Goal: Communication & Community: Answer question/provide support

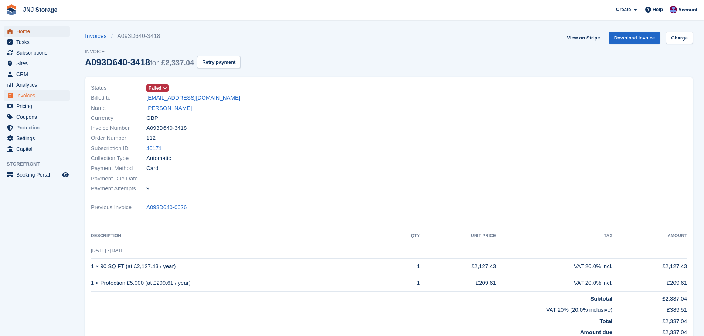
click at [28, 31] on span "Home" at bounding box center [38, 31] width 44 height 10
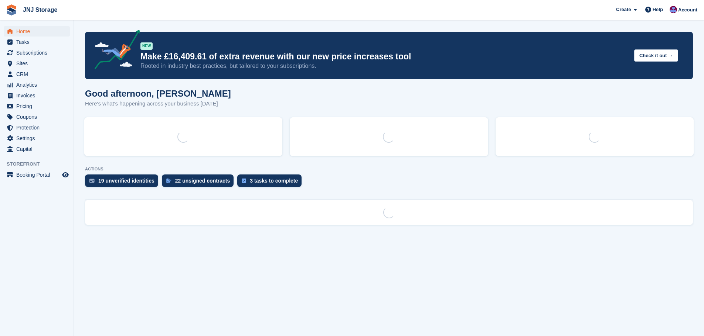
click at [649, 10] on icon at bounding box center [648, 10] width 6 height 6
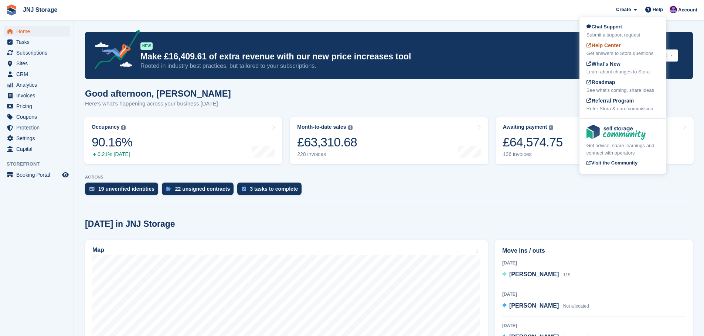
click at [598, 46] on span "Help Center" at bounding box center [603, 45] width 34 height 6
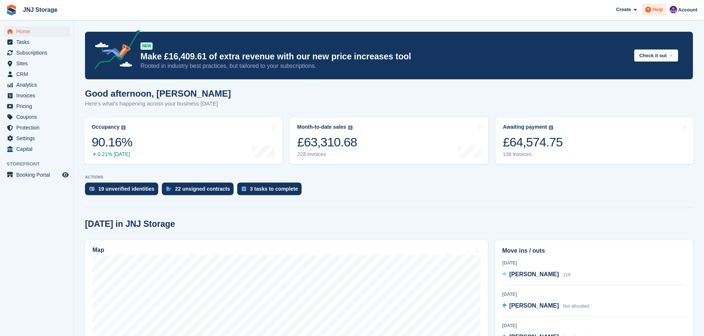
click at [651, 12] on icon at bounding box center [648, 10] width 6 height 6
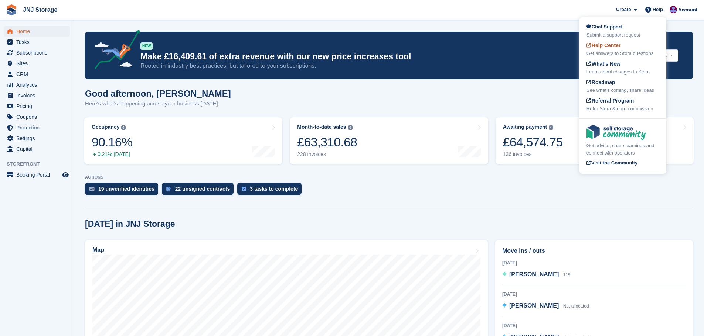
click at [606, 47] on span "Help Center" at bounding box center [603, 45] width 34 height 6
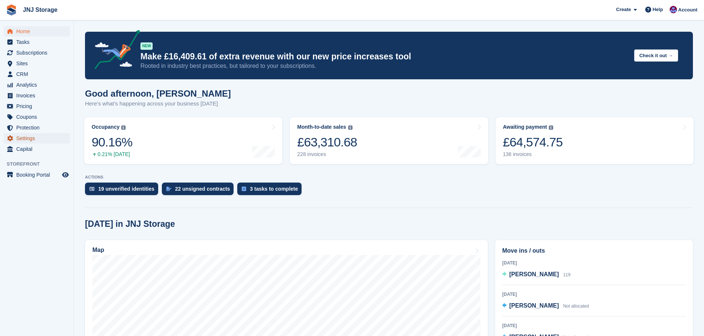
click at [25, 138] on span "Settings" at bounding box center [38, 138] width 44 height 10
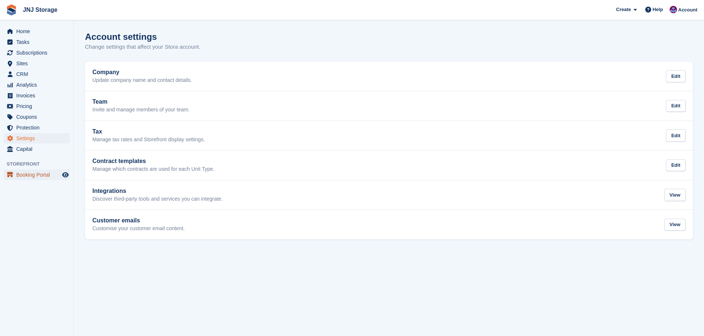
click at [32, 178] on span "Booking Portal" at bounding box center [38, 175] width 44 height 10
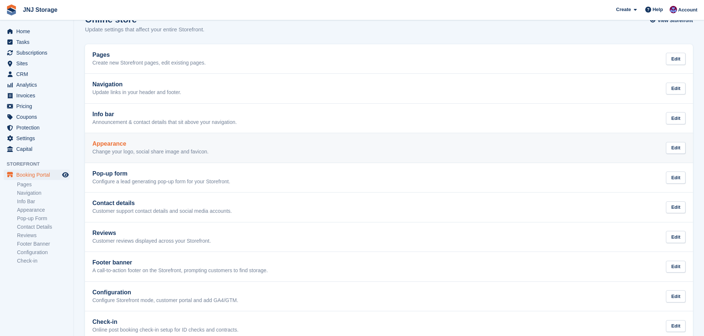
scroll to position [33, 0]
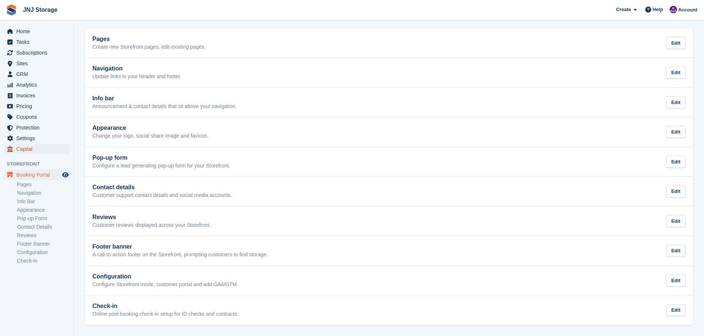
click at [24, 149] on span "Capital" at bounding box center [38, 149] width 44 height 10
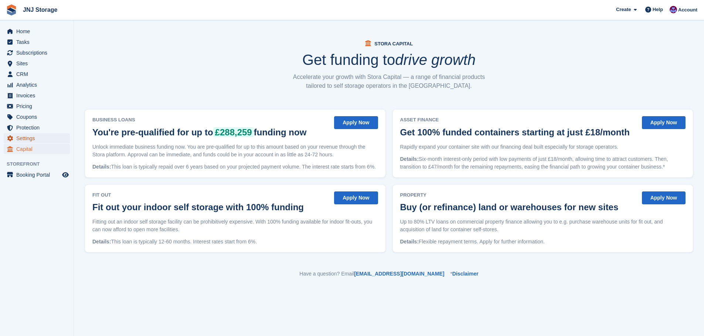
click at [30, 139] on span "Settings" at bounding box center [38, 138] width 44 height 10
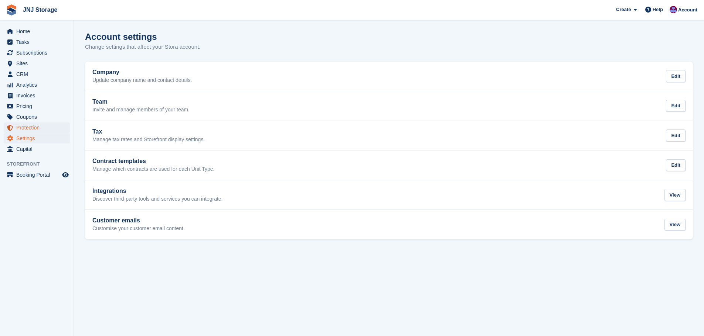
click at [28, 129] on span "Protection" at bounding box center [38, 128] width 44 height 10
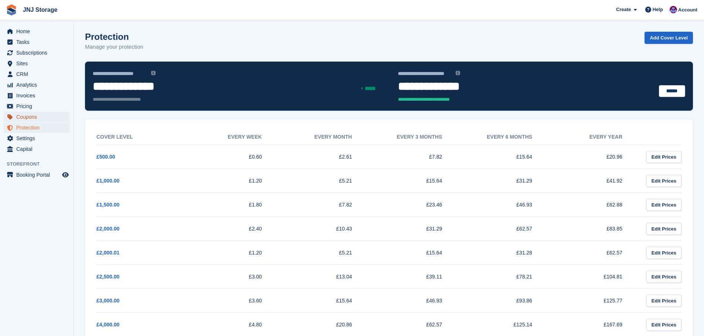
click at [26, 118] on span "Coupons" at bounding box center [38, 117] width 44 height 10
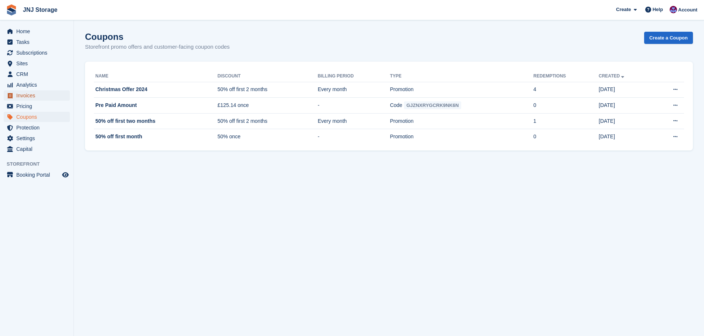
click at [24, 97] on span "Invoices" at bounding box center [38, 95] width 44 height 10
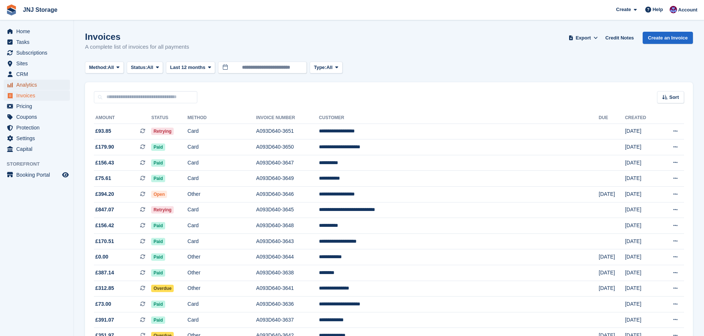
click at [20, 84] on span "Analytics" at bounding box center [38, 85] width 44 height 10
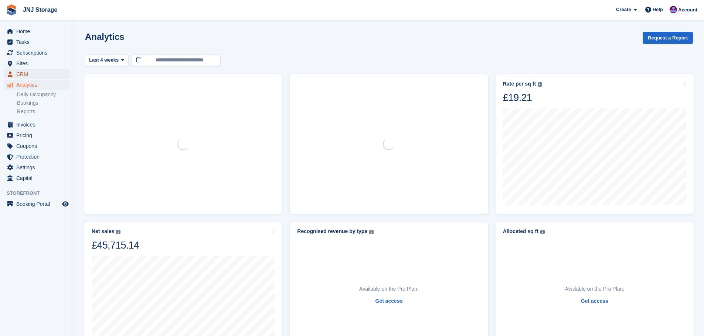
click at [20, 74] on span "CRM" at bounding box center [38, 74] width 44 height 10
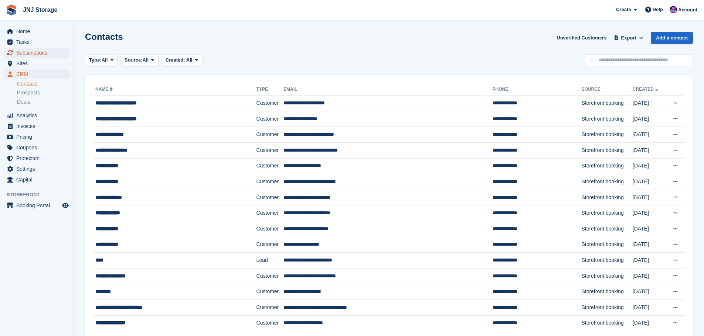
click at [28, 54] on span "Subscriptions" at bounding box center [38, 53] width 44 height 10
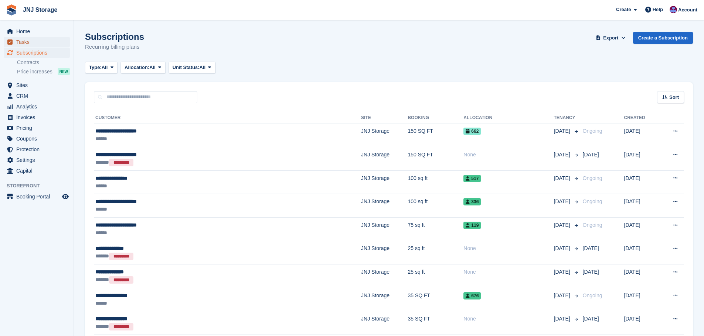
click at [18, 41] on span "Tasks" at bounding box center [38, 42] width 44 height 10
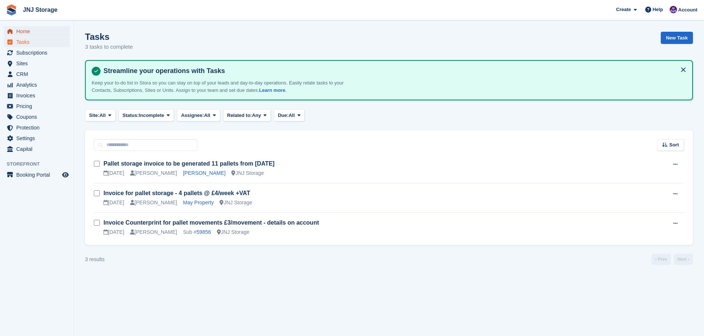
click at [23, 32] on span "Home" at bounding box center [38, 31] width 44 height 10
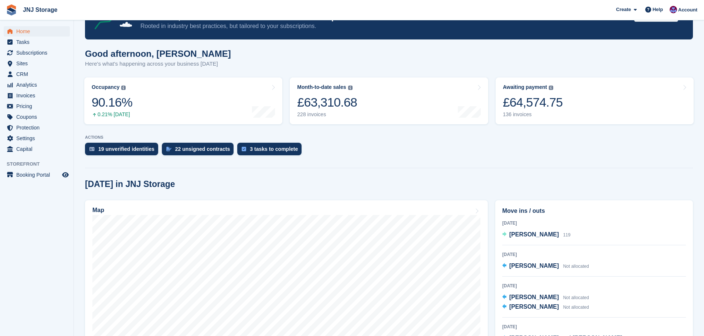
scroll to position [74, 0]
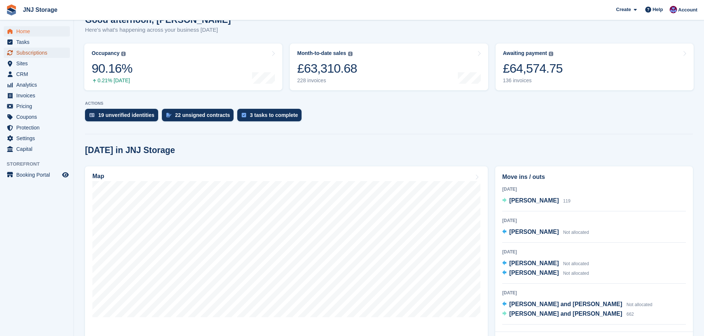
click at [47, 52] on span "Subscriptions" at bounding box center [38, 53] width 44 height 10
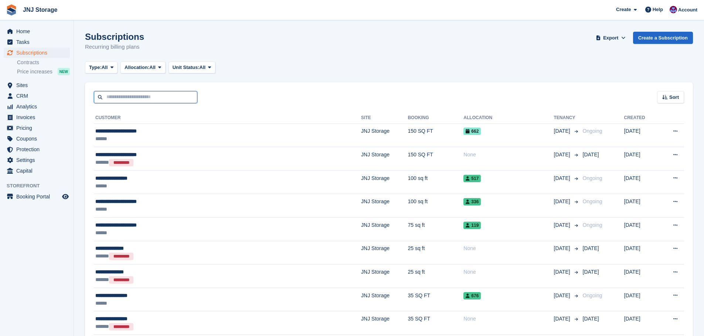
click at [157, 97] on input "text" at bounding box center [145, 97] width 103 height 12
type input "**********"
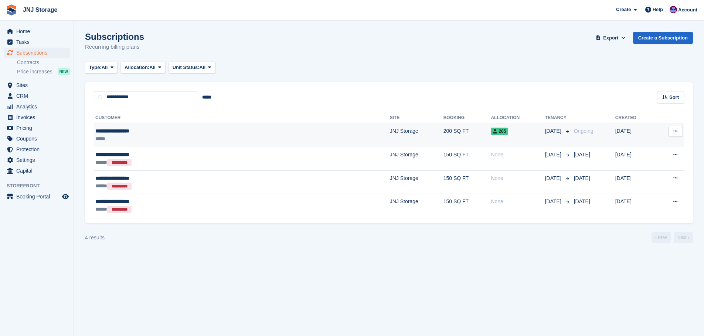
click at [187, 135] on div "**********" at bounding box center [173, 131] width 156 height 8
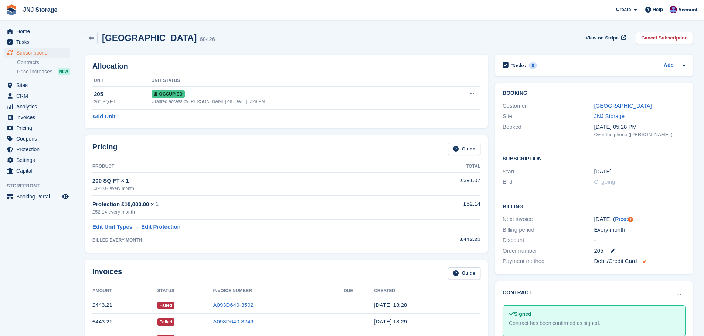
click at [646, 263] on icon at bounding box center [644, 262] width 4 height 4
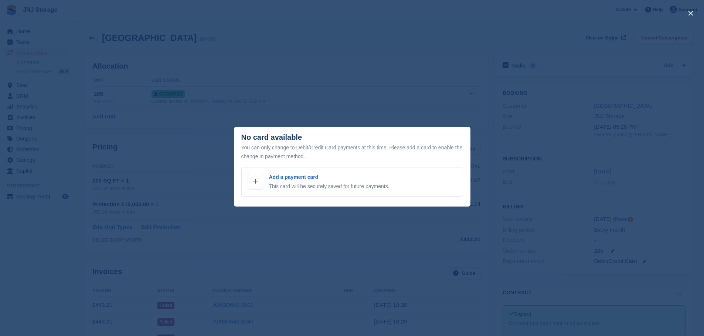
click at [407, 106] on div "close" at bounding box center [352, 168] width 704 height 336
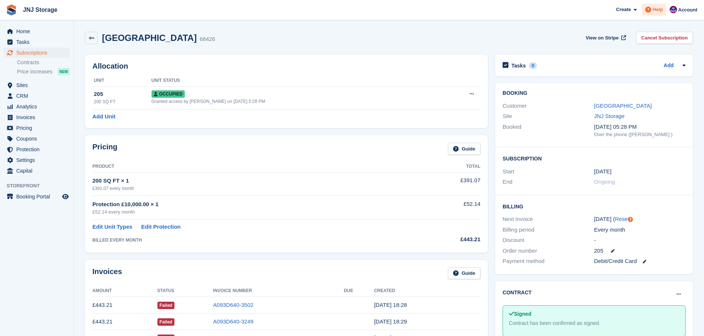
click at [657, 12] on span "Help" at bounding box center [657, 9] width 10 height 7
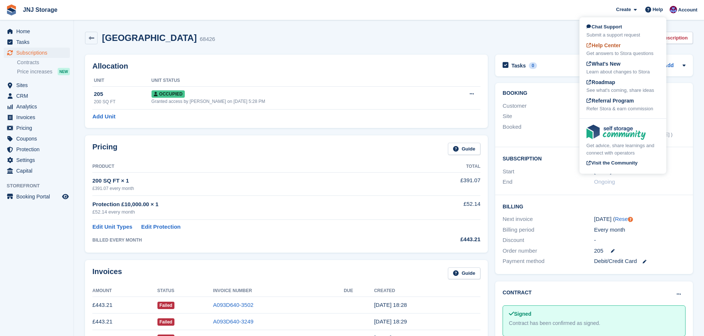
click at [609, 47] on span "Help Center" at bounding box center [603, 45] width 34 height 6
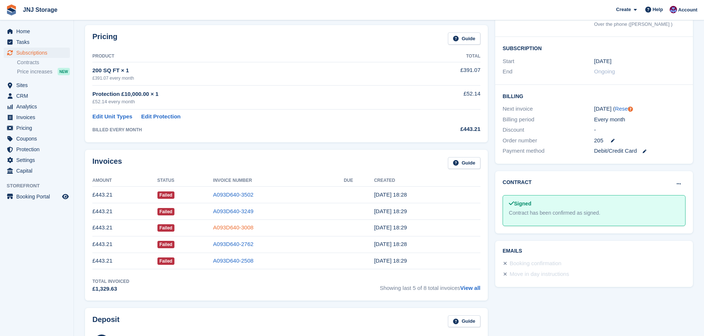
scroll to position [111, 0]
click at [471, 287] on link "View all" at bounding box center [470, 288] width 20 height 6
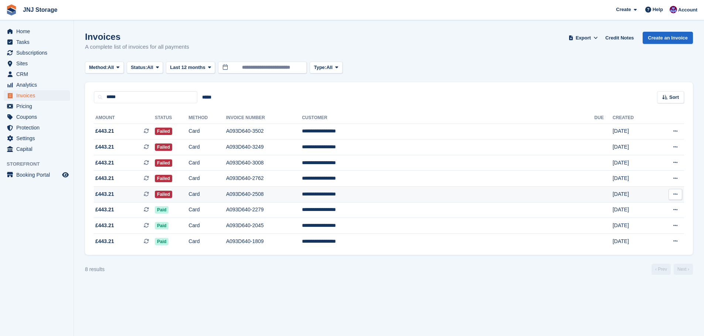
click at [226, 195] on td "Card" at bounding box center [206, 195] width 37 height 16
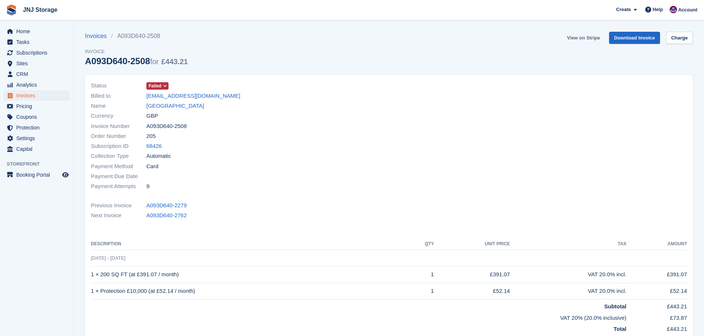
click at [579, 37] on link "View on Stripe" at bounding box center [583, 38] width 39 height 12
click at [654, 8] on span "Help" at bounding box center [657, 9] width 10 height 7
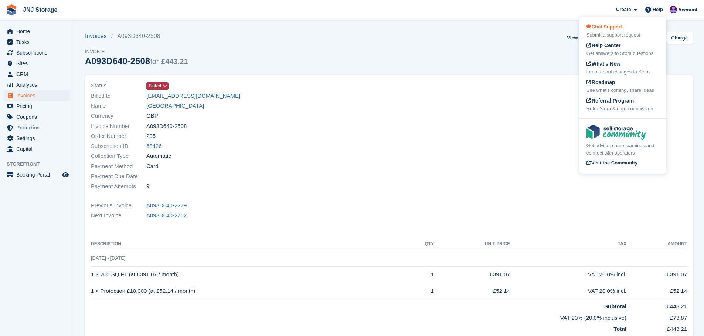
click at [606, 30] on div "Chat Support Submit a support request" at bounding box center [622, 31] width 73 height 16
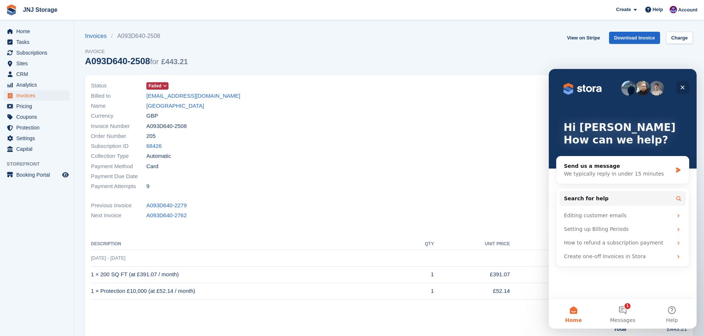
click at [683, 89] on icon "Close" at bounding box center [682, 88] width 4 height 4
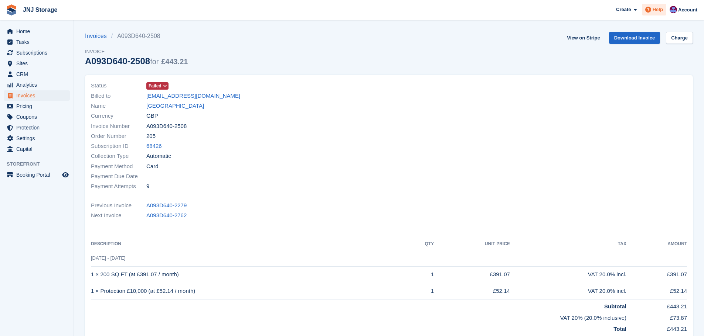
click at [654, 13] on div "Help" at bounding box center [653, 10] width 24 height 12
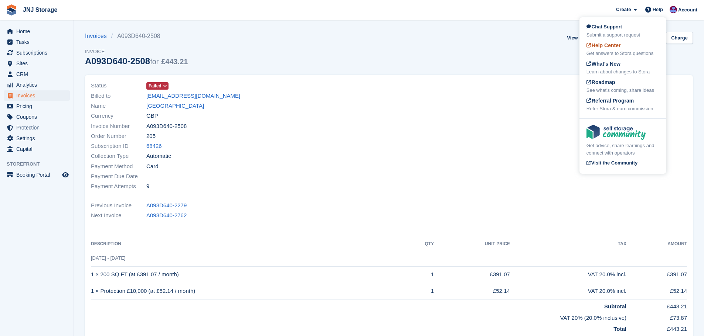
click at [615, 48] on span "Help Center" at bounding box center [603, 45] width 34 height 6
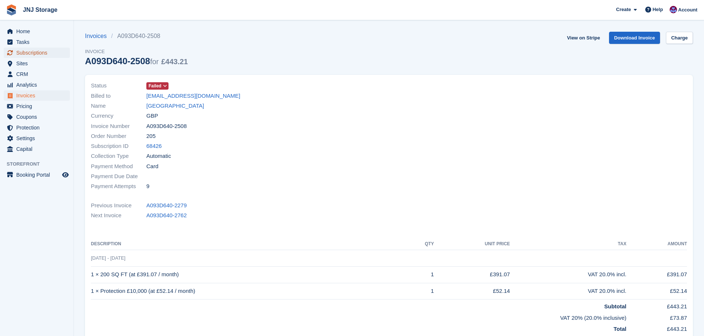
click at [37, 56] on span "Subscriptions" at bounding box center [38, 53] width 44 height 10
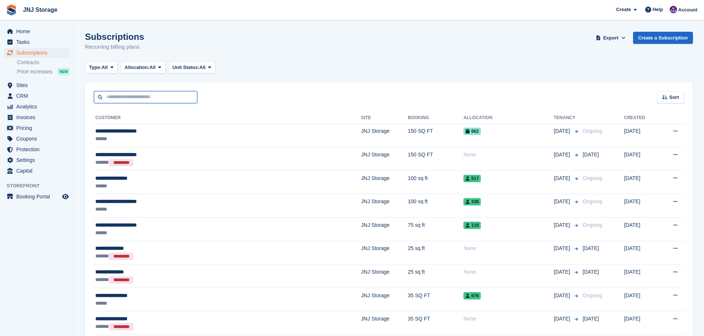
click at [144, 101] on input "text" at bounding box center [145, 97] width 103 height 12
type input "******"
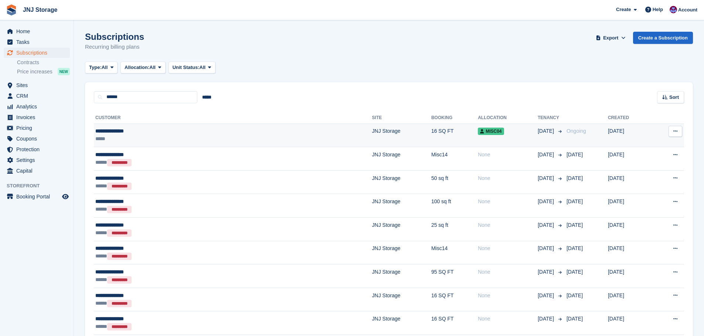
click at [195, 127] on div "**********" at bounding box center [161, 131] width 132 height 8
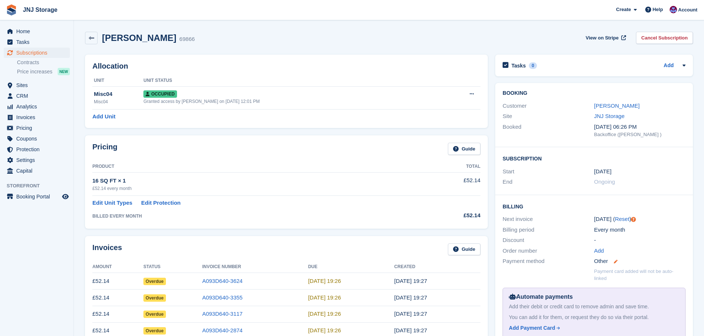
click at [616, 260] on icon at bounding box center [615, 262] width 4 height 4
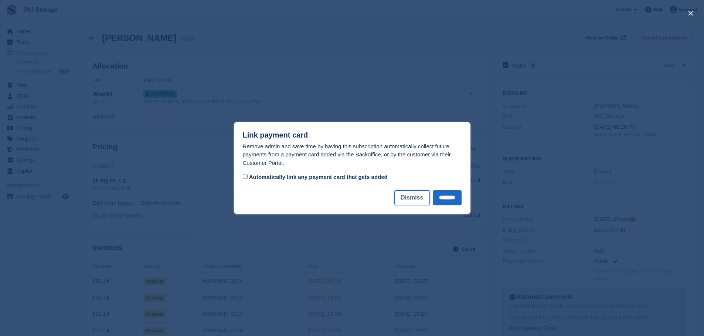
click at [411, 198] on button "Dismiss" at bounding box center [411, 198] width 35 height 15
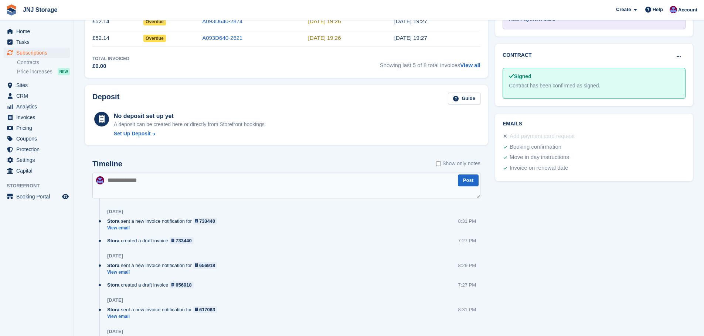
scroll to position [369, 0]
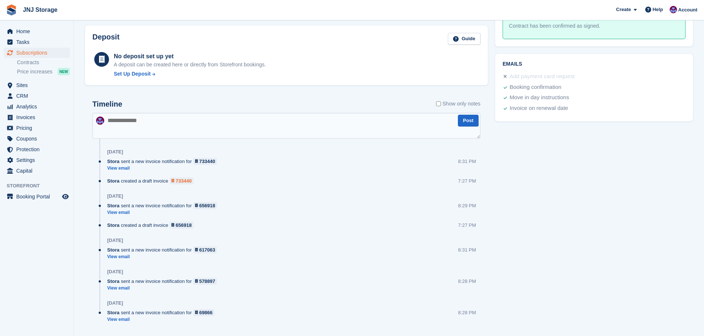
click at [184, 181] on div "733440" at bounding box center [183, 181] width 16 height 7
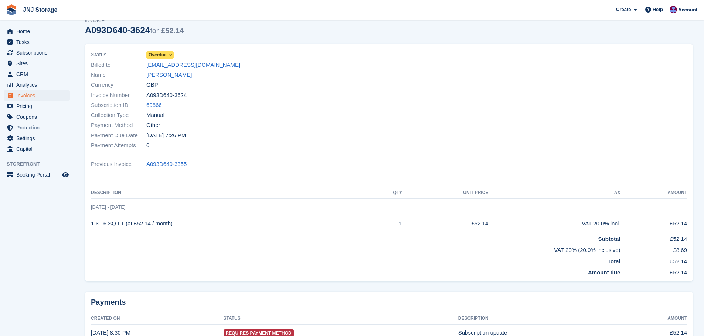
scroll to position [42, 0]
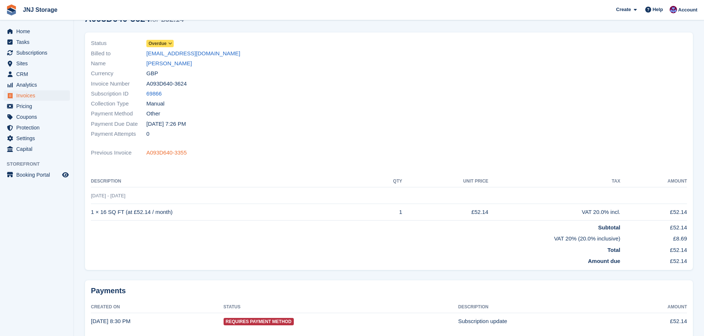
click at [165, 154] on link "A093D640-3355" at bounding box center [166, 153] width 40 height 8
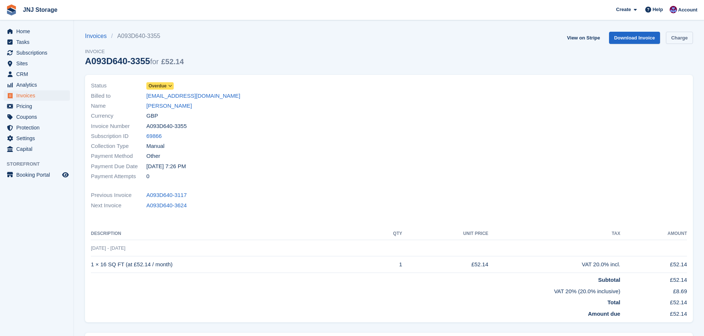
click at [678, 35] on link "Charge" at bounding box center [679, 38] width 27 height 12
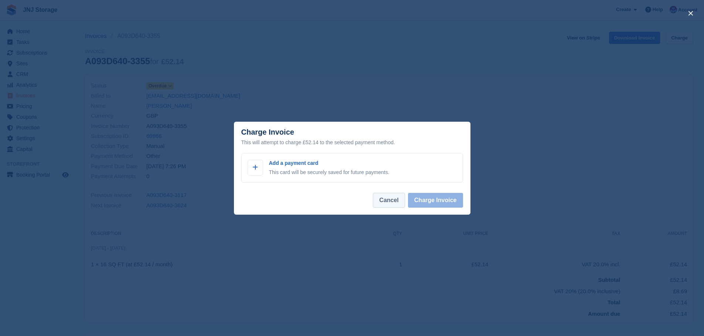
click at [394, 203] on button "Cancel" at bounding box center [389, 200] width 32 height 15
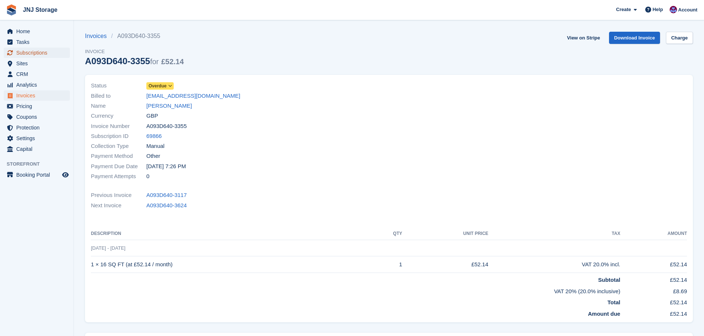
click at [43, 56] on span "Subscriptions" at bounding box center [38, 53] width 44 height 10
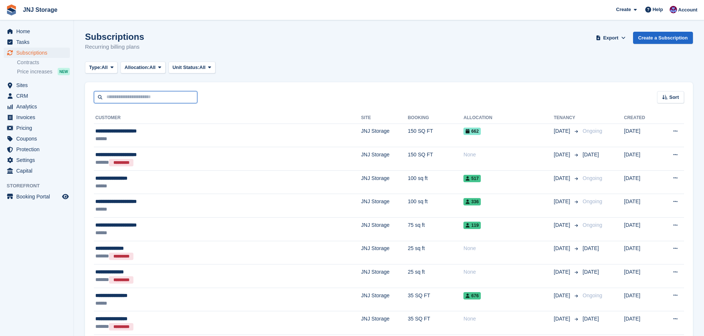
click at [130, 94] on input "text" at bounding box center [145, 97] width 103 height 12
type input "**********"
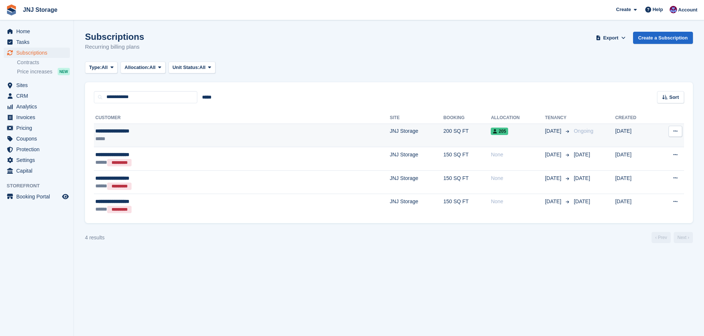
click at [185, 131] on div "**********" at bounding box center [173, 131] width 156 height 8
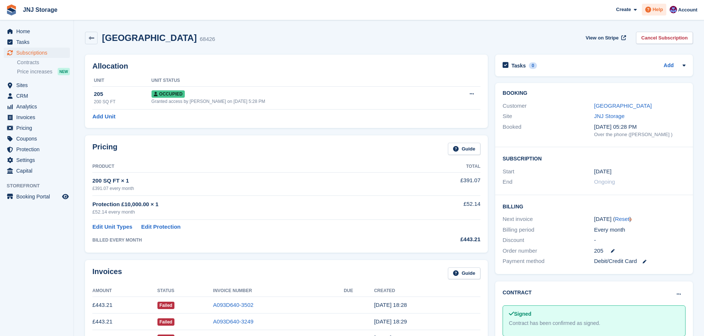
click at [661, 13] on span "Help" at bounding box center [657, 9] width 10 height 7
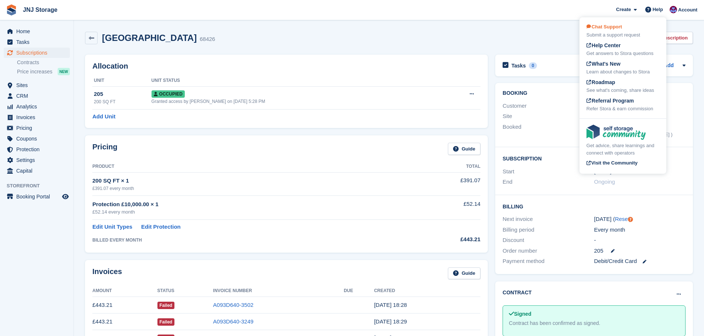
click at [619, 28] on span "Chat Support" at bounding box center [603, 27] width 35 height 6
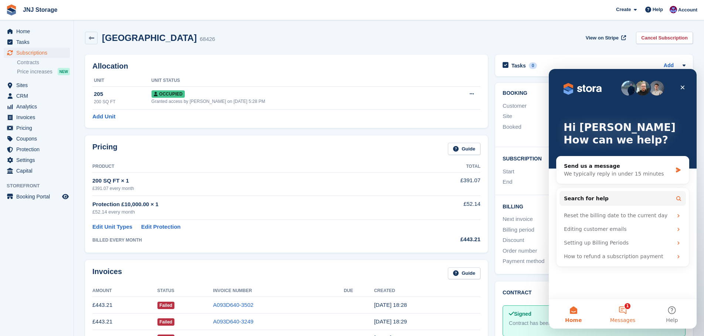
click at [624, 316] on button "1 Messages" at bounding box center [622, 315] width 49 height 30
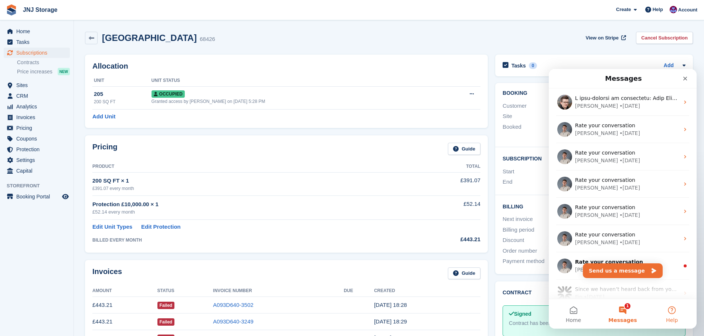
click at [671, 314] on button "Help" at bounding box center [671, 315] width 49 height 30
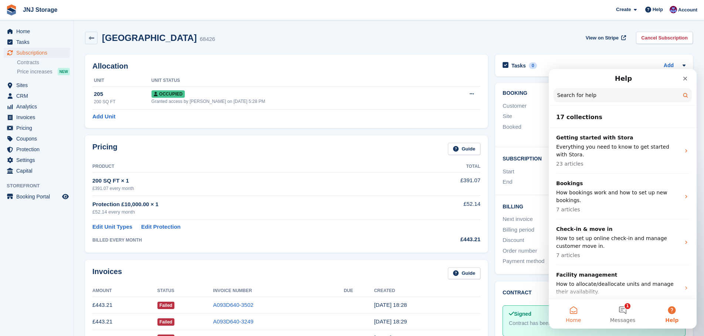
click at [576, 315] on button "Home" at bounding box center [572, 315] width 49 height 30
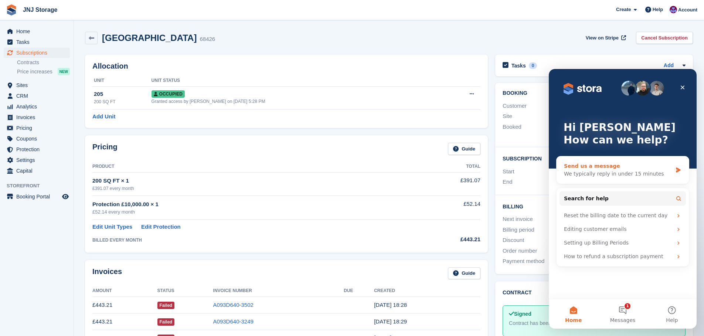
click at [619, 174] on div "We typically reply in under 15 minutes" at bounding box center [618, 174] width 108 height 8
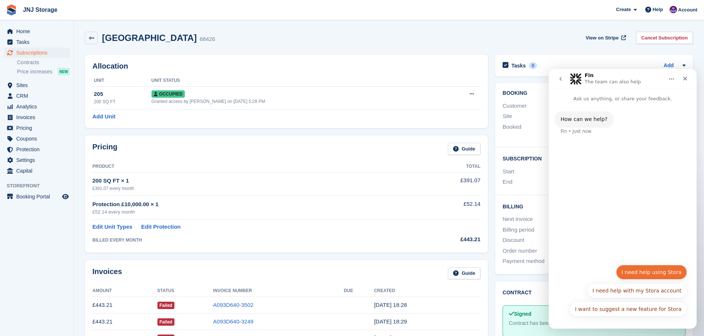
click at [638, 270] on button "I need help using Stora" at bounding box center [651, 272] width 71 height 15
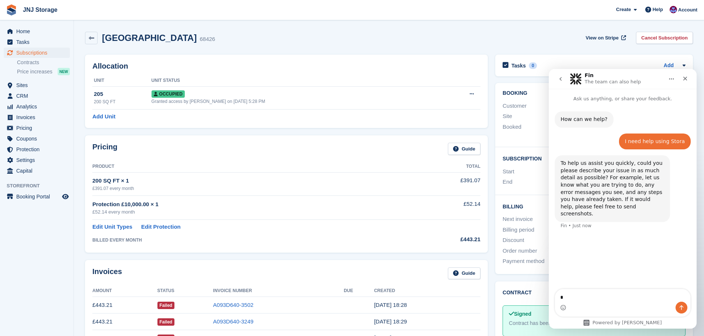
type textarea "**"
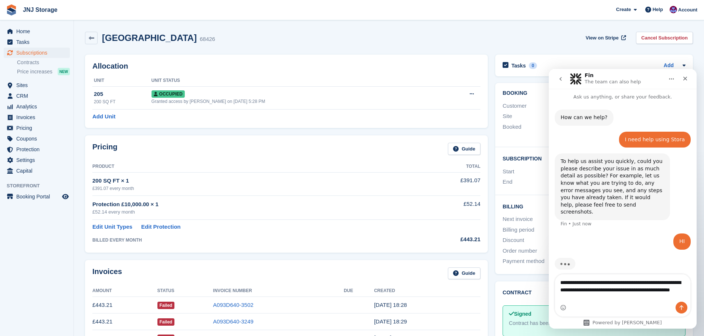
type textarea "**********"
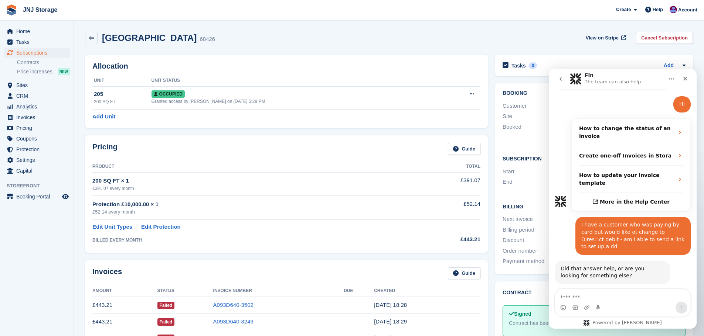
scroll to position [139, 0]
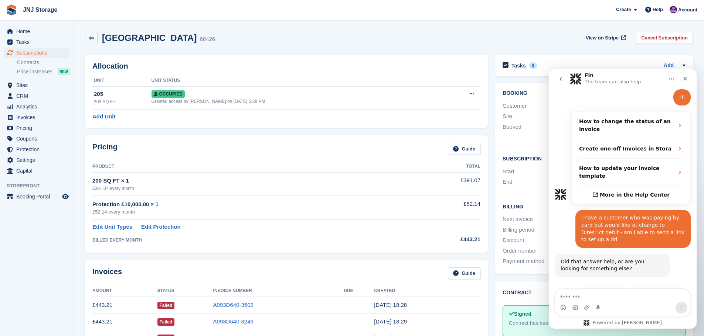
click at [649, 291] on button "Get more help 👤" at bounding box center [658, 298] width 56 height 15
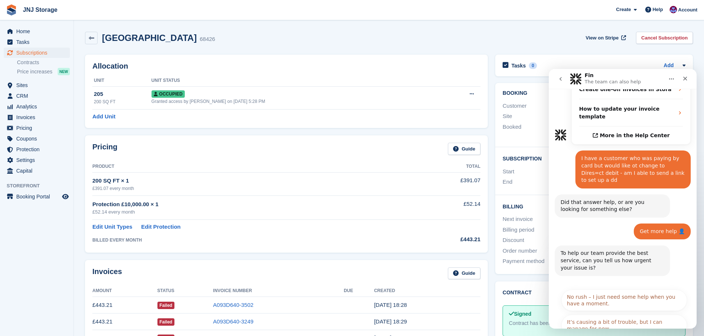
scroll to position [207, 0]
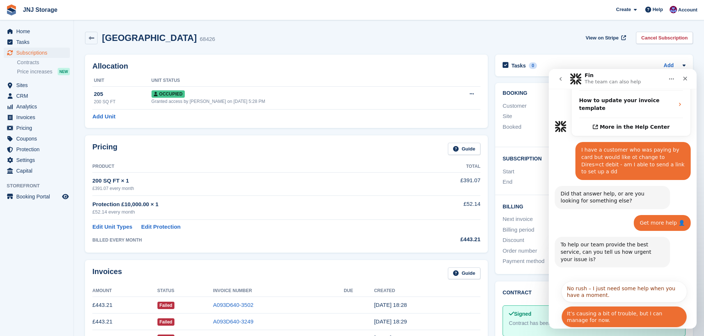
click at [605, 307] on button "It’s causing a bit of trouble, but I can manage for now." at bounding box center [624, 317] width 126 height 21
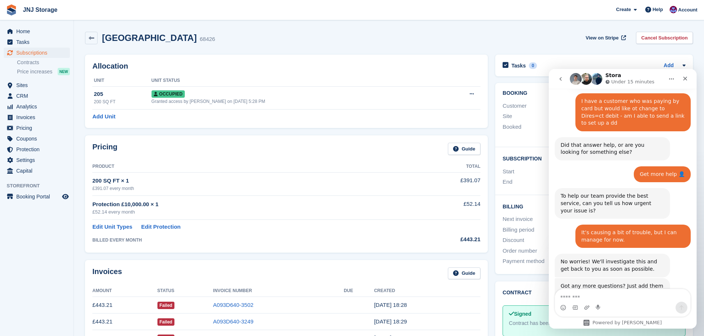
scroll to position [274, 0]
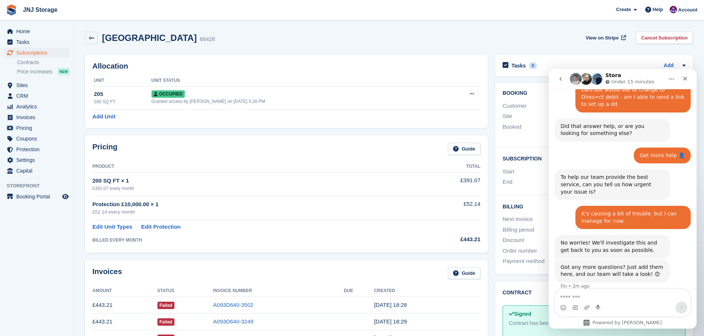
click at [561, 79] on icon "go back" at bounding box center [560, 79] width 6 height 6
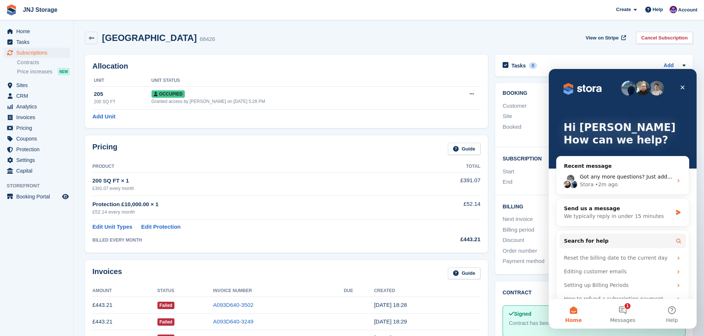
scroll to position [0, 0]
click at [680, 86] on icon "Close" at bounding box center [682, 88] width 6 height 6
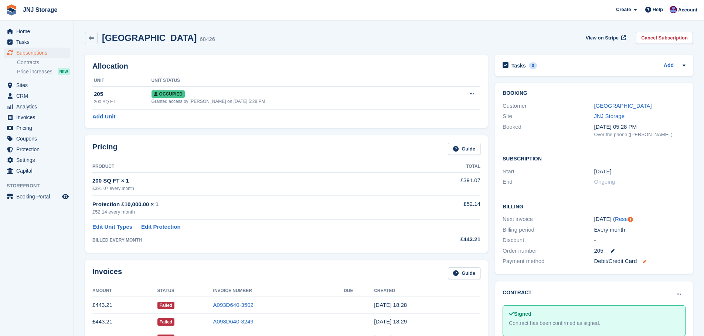
click at [646, 263] on icon at bounding box center [644, 262] width 4 height 4
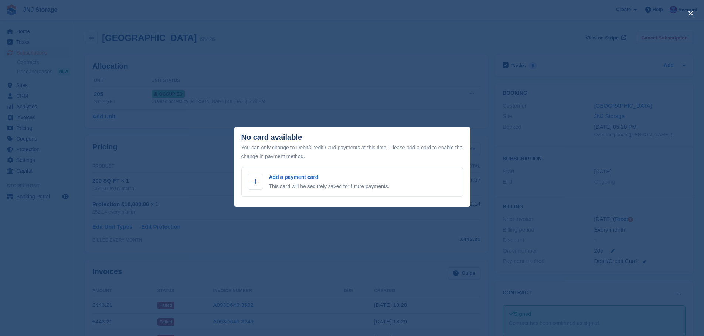
click at [518, 158] on div "close" at bounding box center [352, 168] width 704 height 336
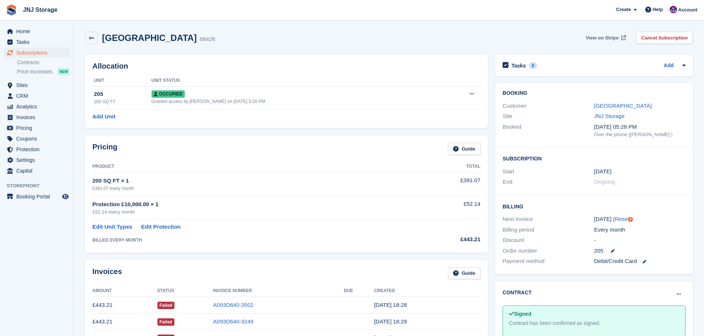
click at [616, 37] on span "View on Stripe" at bounding box center [601, 37] width 33 height 7
click at [684, 12] on span "Account" at bounding box center [687, 9] width 19 height 7
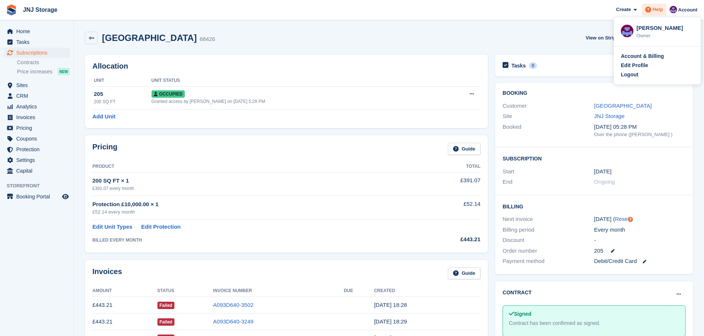
click at [656, 8] on span "Help" at bounding box center [657, 9] width 10 height 7
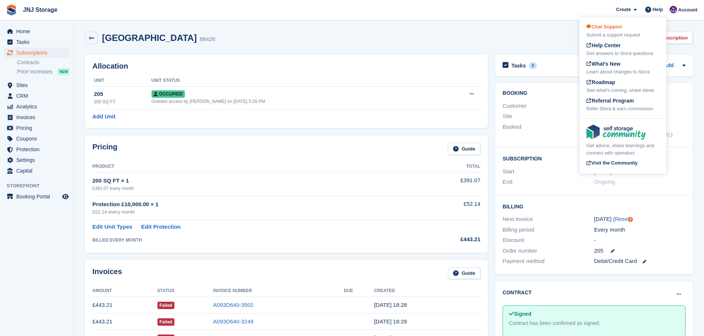
click at [619, 31] on div "Submit a support request" at bounding box center [622, 34] width 73 height 7
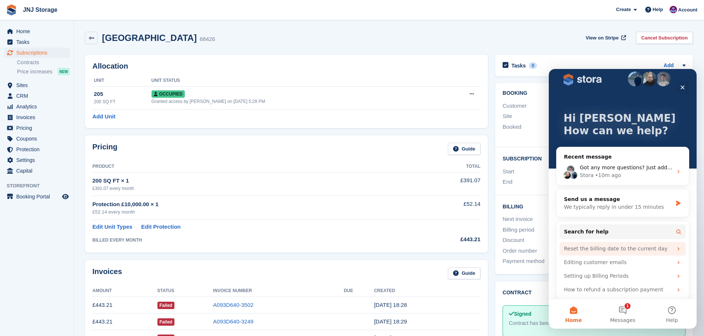
scroll to position [14, 0]
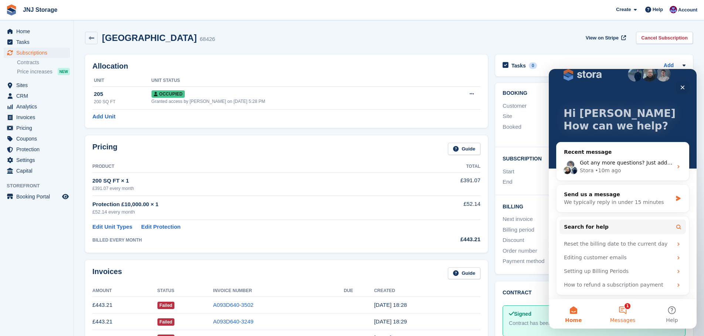
click at [625, 312] on button "1 Messages" at bounding box center [622, 315] width 49 height 30
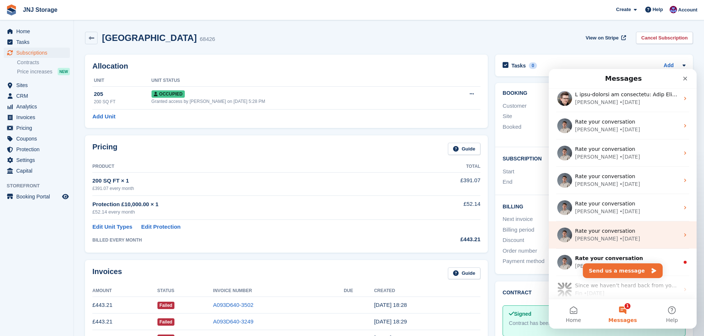
scroll to position [0, 0]
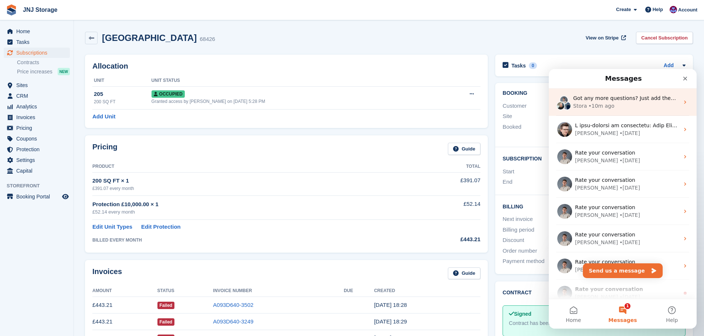
click at [613, 108] on div "Stora • 10m ago" at bounding box center [626, 106] width 106 height 8
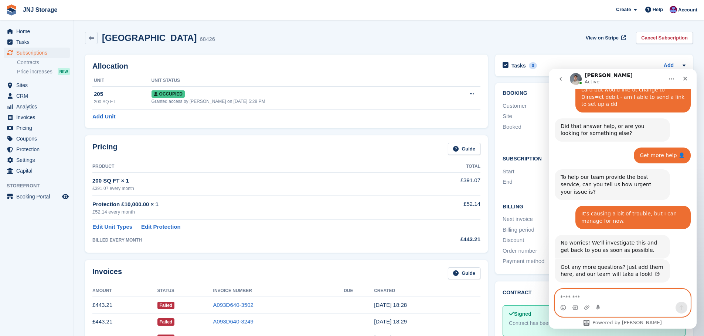
scroll to position [351, 0]
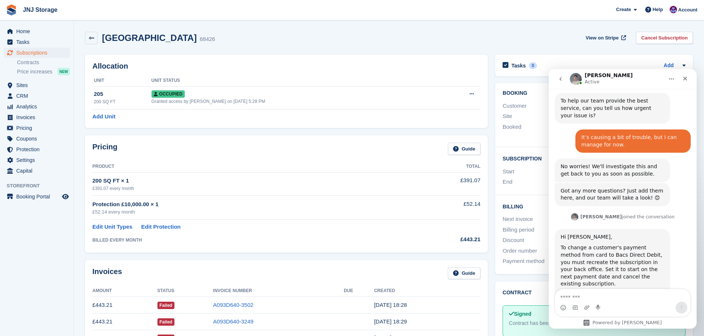
click at [564, 212] on div "Bradley joined the conversation 4:10 pm" at bounding box center [622, 217] width 136 height 11
click at [594, 297] on textarea "Message…" at bounding box center [622, 296] width 135 height 13
type textarea "*"
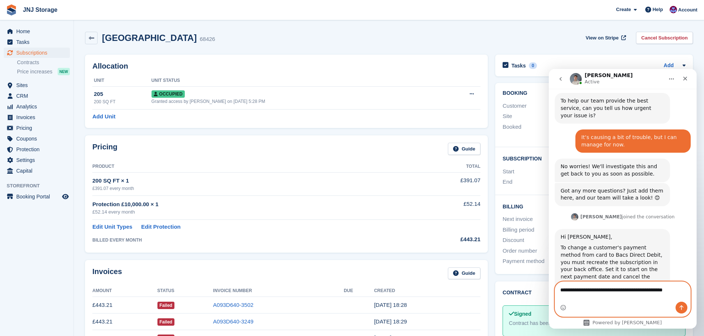
scroll to position [358, 0]
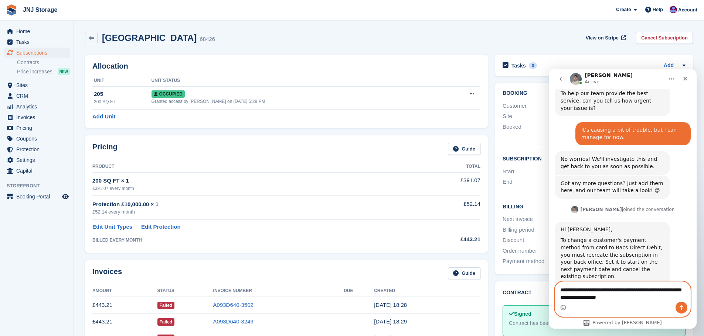
type textarea "**********"
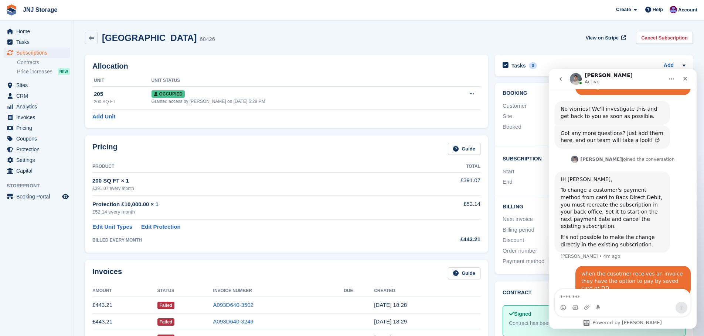
scroll to position [380, 0]
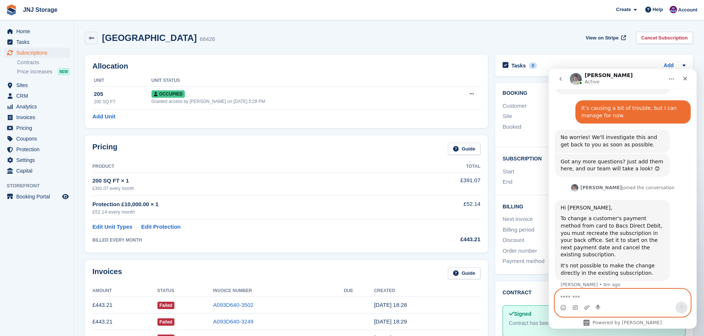
click at [606, 296] on textarea "Message…" at bounding box center [622, 296] width 135 height 13
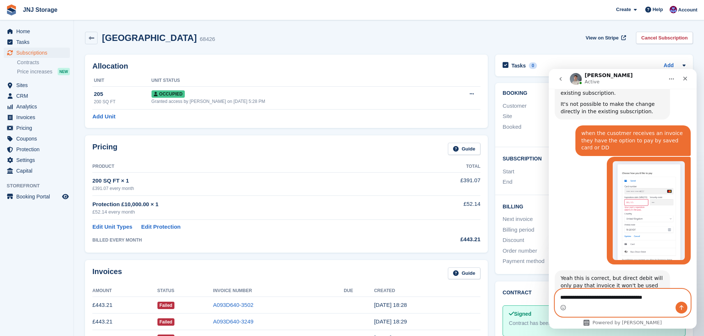
scroll to position [543, 0]
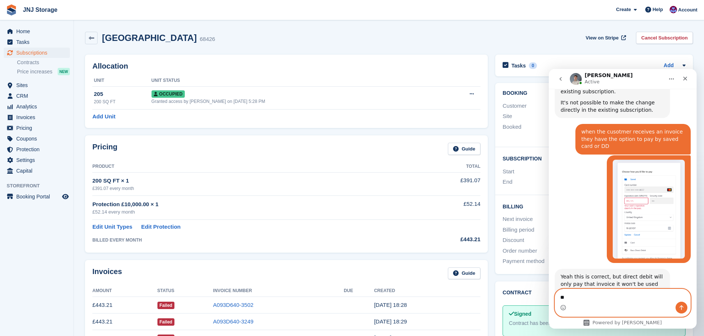
type textarea "*"
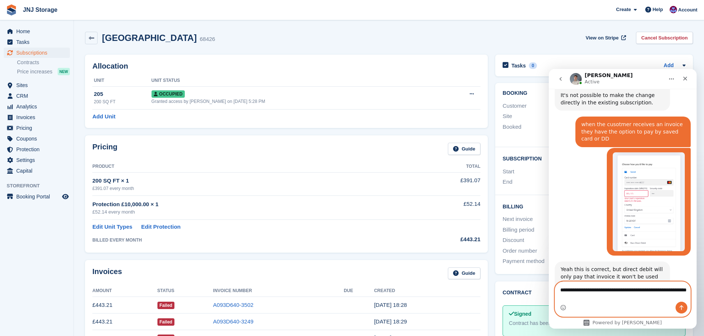
click at [574, 298] on textarea "**********" at bounding box center [622, 292] width 135 height 20
click at [599, 299] on textarea "**********" at bounding box center [622, 292] width 135 height 20
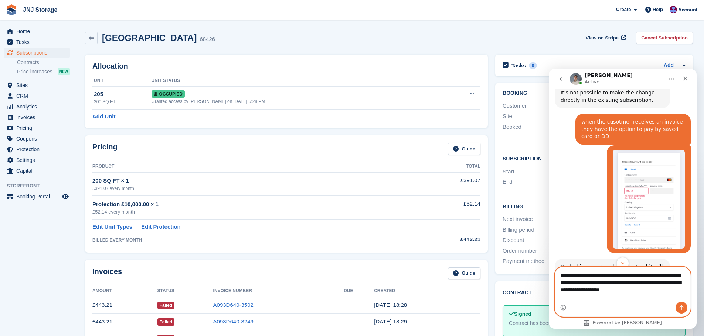
scroll to position [558, 0]
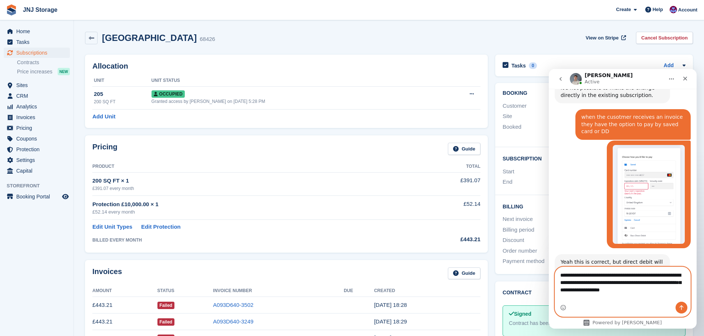
type textarea "**********"
click at [681, 308] on icon "Send a message…" at bounding box center [681, 308] width 4 height 5
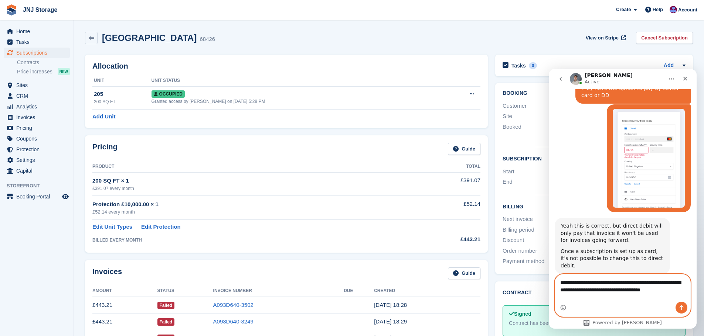
scroll to position [602, 0]
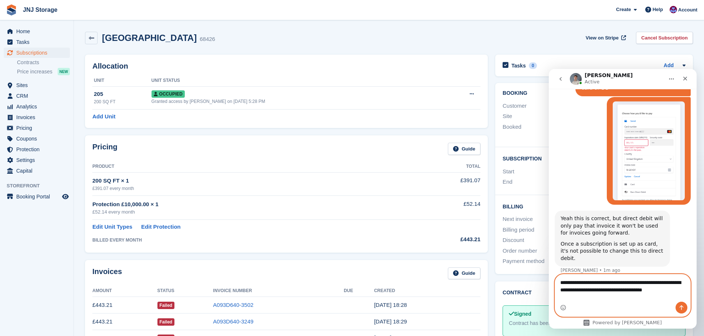
type textarea "**********"
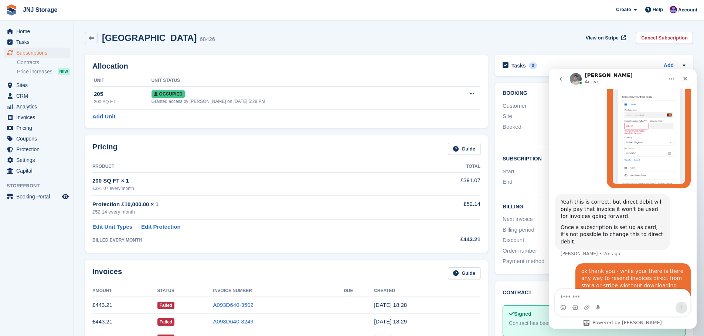
click at [636, 268] on div "ok thank you - while your there is there any way to resend invoices direct from…" at bounding box center [632, 282] width 103 height 29
click at [596, 294] on textarea "Message…" at bounding box center [622, 296] width 135 height 13
type textarea "*"
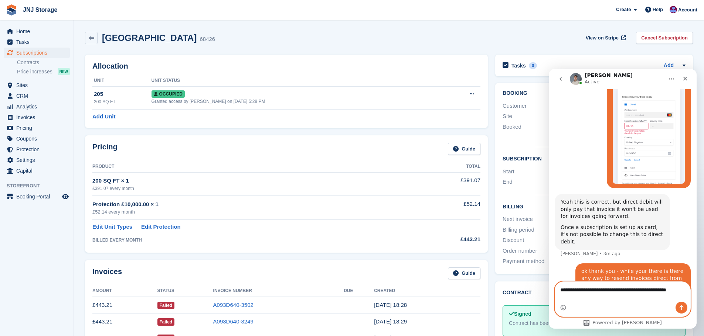
scroll to position [626, 0]
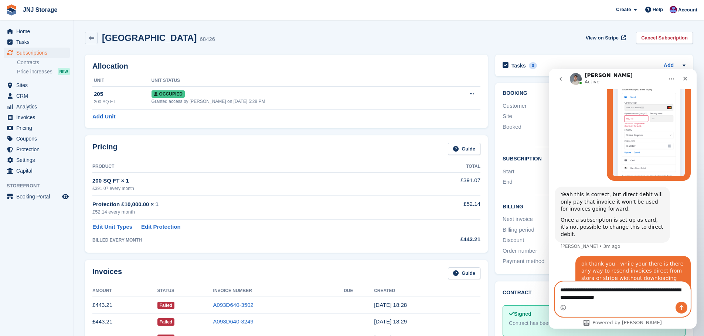
click at [598, 294] on textarea "**********" at bounding box center [622, 292] width 135 height 20
click at [589, 297] on textarea "**********" at bounding box center [622, 292] width 135 height 20
click at [589, 298] on textarea "**********" at bounding box center [622, 292] width 135 height 20
type textarea "**********"
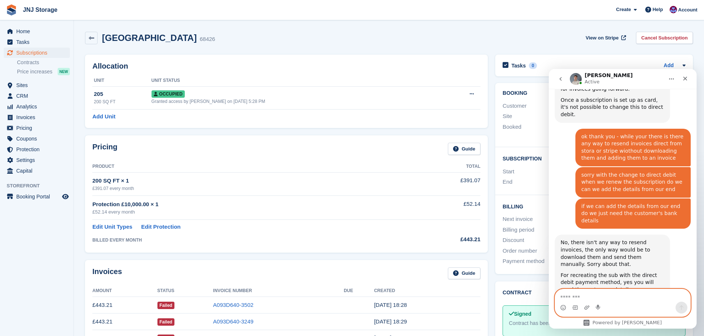
scroll to position [747, 0]
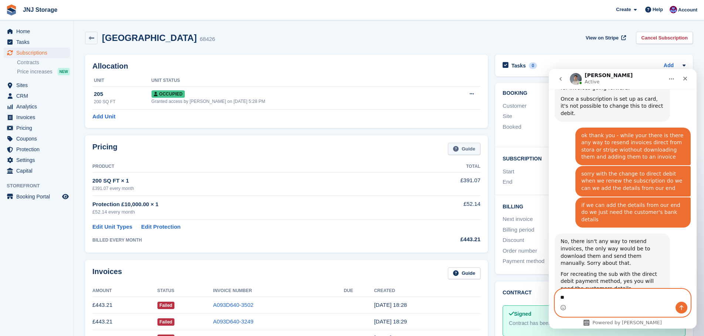
type textarea "*"
type textarea "*********"
click at [681, 309] on icon "Send a message…" at bounding box center [681, 308] width 4 height 5
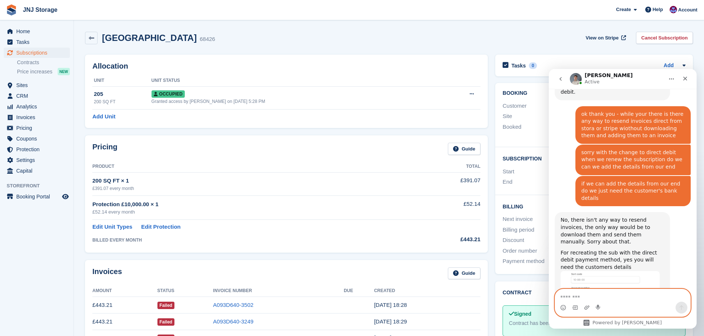
scroll to position [769, 0]
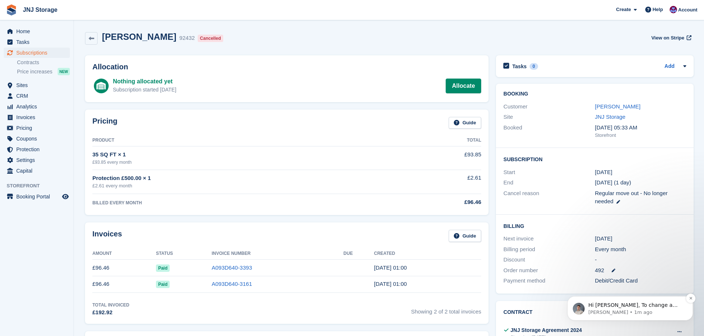
click at [643, 312] on p "Bradley • 1m ago" at bounding box center [635, 312] width 95 height 7
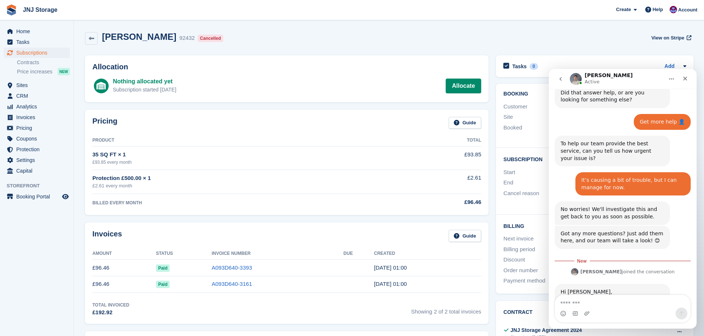
scroll to position [357, 0]
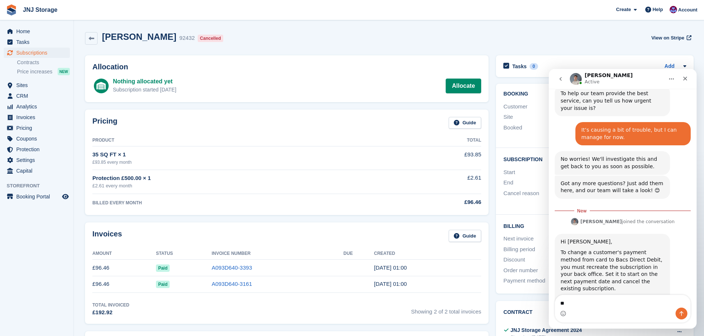
type textarea "*"
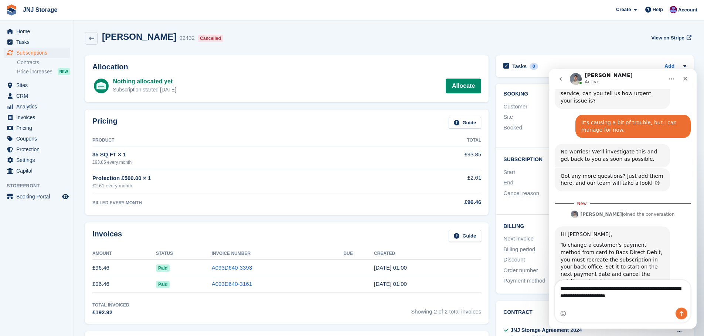
type textarea "**********"
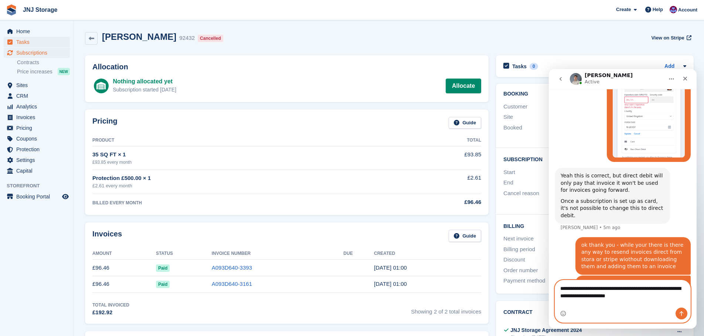
scroll to position [644, 0]
click at [18, 54] on span "Subscriptions" at bounding box center [38, 53] width 44 height 10
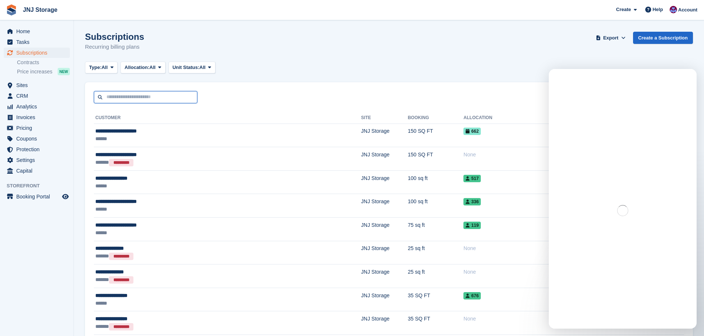
click at [143, 96] on input "text" at bounding box center [145, 97] width 103 height 12
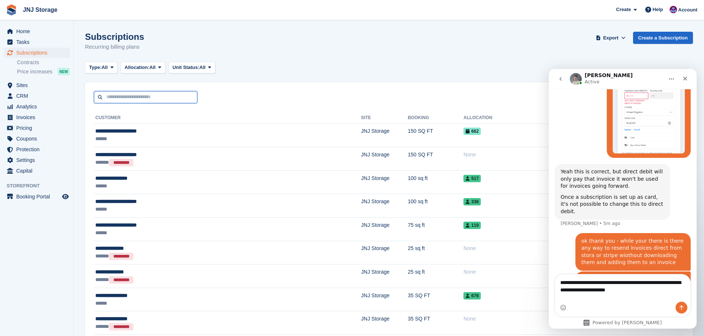
scroll to position [650, 0]
type input "*****"
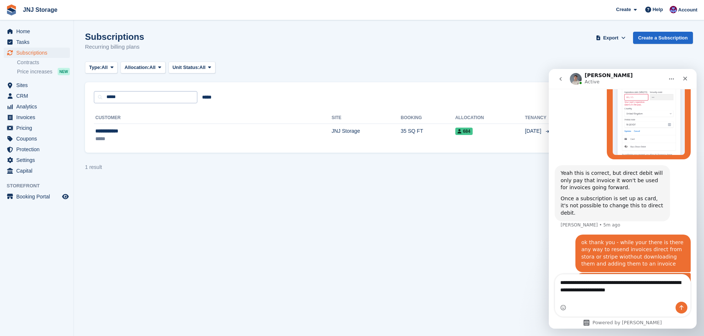
scroll to position [650, 0]
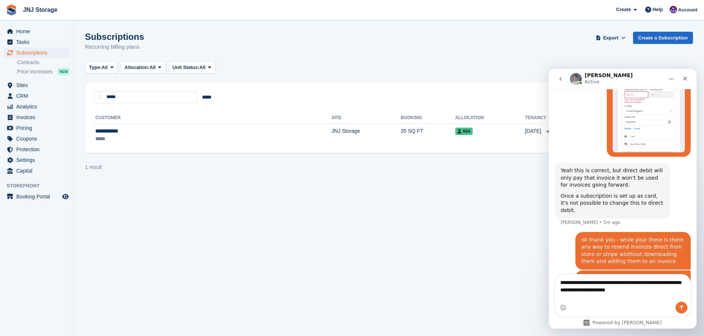
drag, startPoint x: 559, startPoint y: 288, endPoint x: 641, endPoint y: 295, distance: 82.6
click at [641, 295] on textarea "**********" at bounding box center [622, 285] width 135 height 20
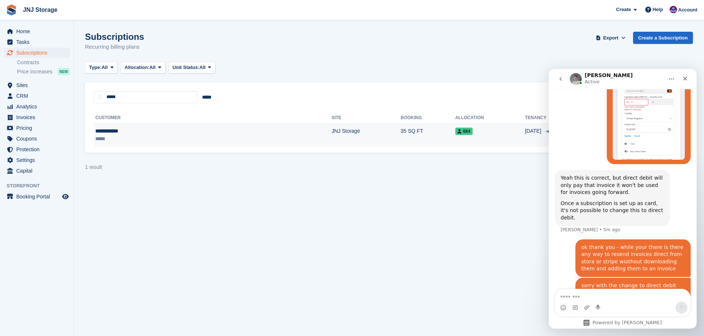
click at [331, 130] on td "JNJ Storage" at bounding box center [365, 135] width 69 height 23
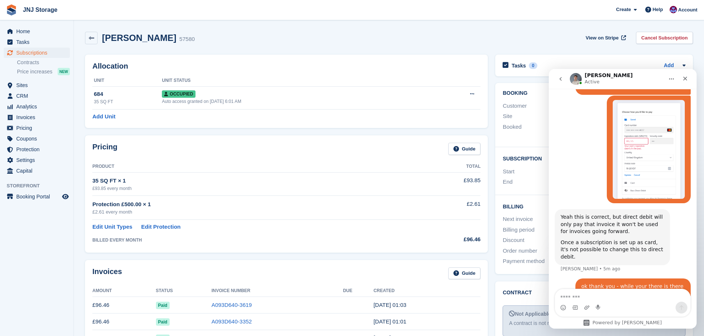
scroll to position [642, 0]
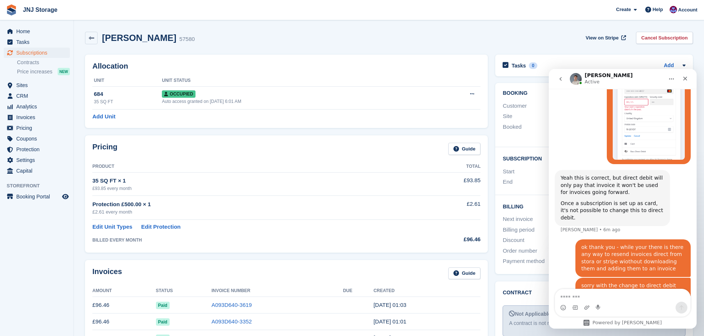
click at [562, 80] on icon "go back" at bounding box center [560, 79] width 6 height 6
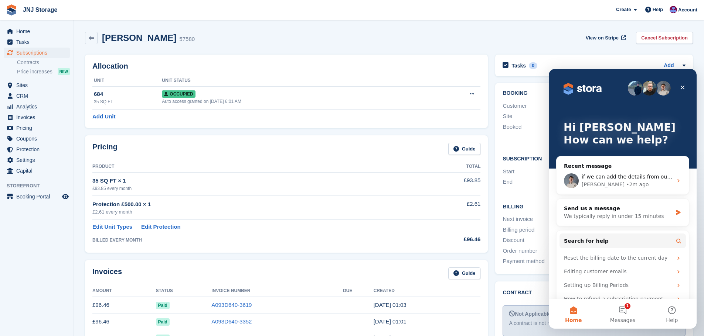
click at [535, 92] on h2 "Booking" at bounding box center [593, 93] width 183 height 6
click at [229, 303] on link "A093D640-3619" at bounding box center [231, 305] width 40 height 6
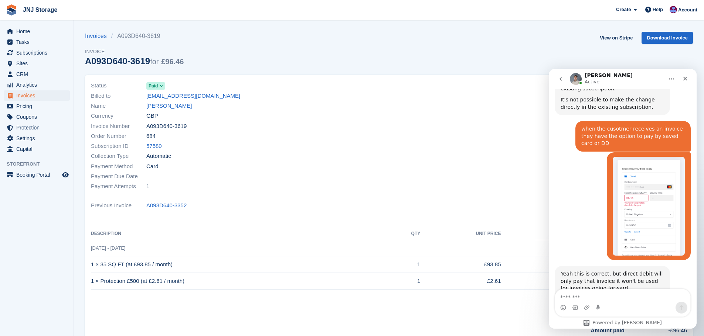
scroll to position [642, 0]
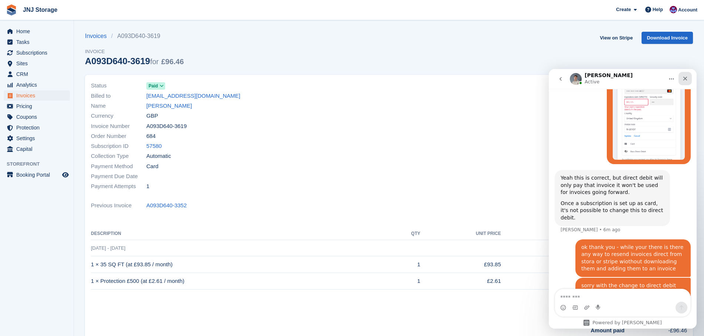
click at [683, 78] on icon "Close" at bounding box center [685, 79] width 6 height 6
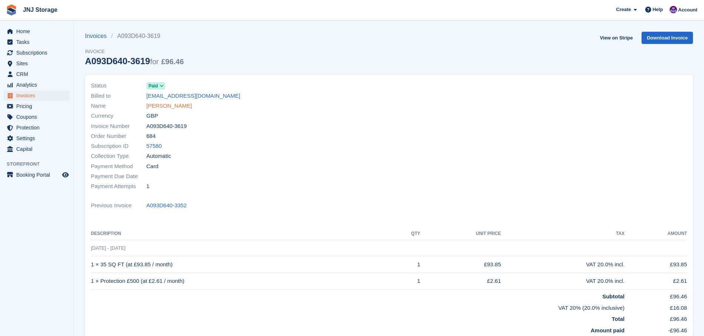
click at [166, 108] on link "[PERSON_NAME]" at bounding box center [168, 106] width 45 height 8
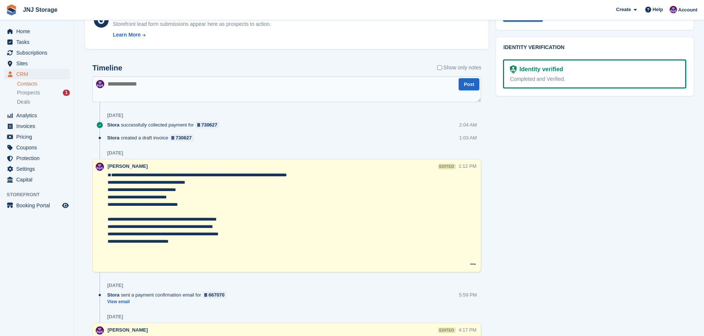
scroll to position [369, 0]
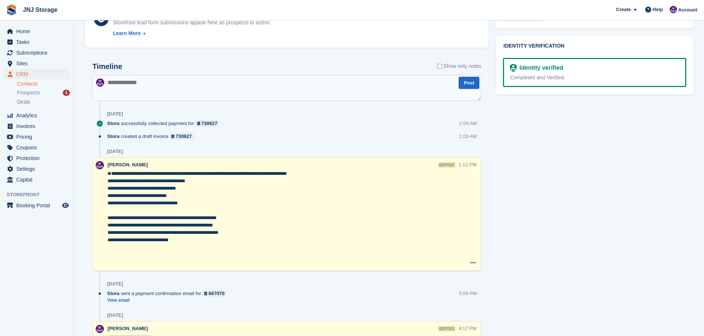
click at [254, 212] on textarea "**********" at bounding box center [282, 218] width 351 height 96
click at [112, 255] on textarea "**********" at bounding box center [282, 218] width 351 height 96
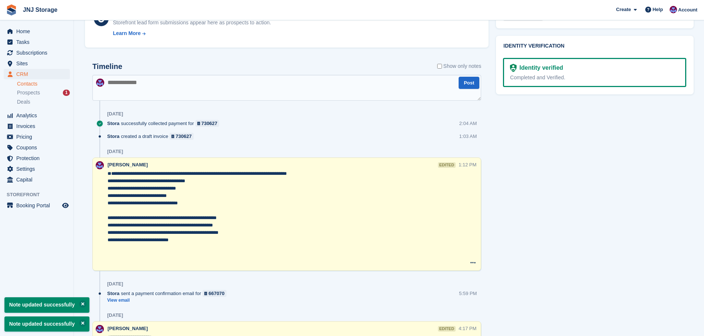
type textarea "**********"
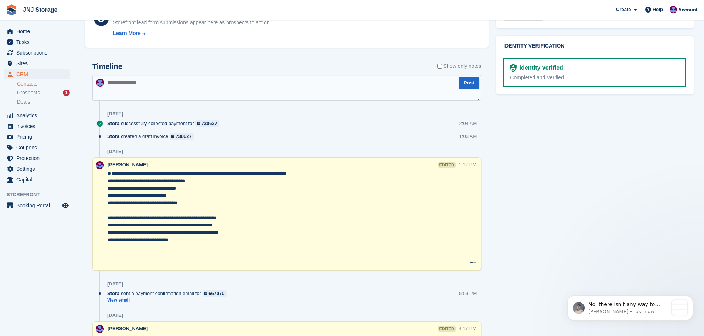
scroll to position [0, 0]
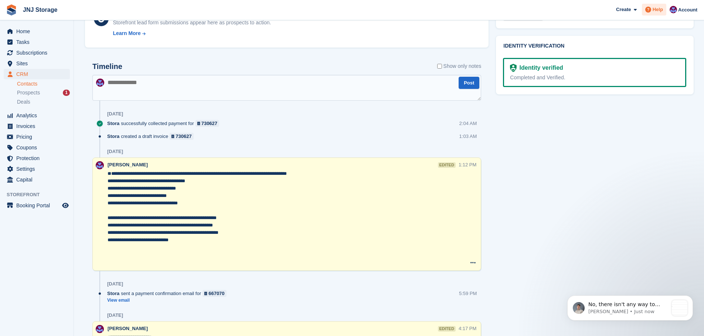
click at [652, 8] on span at bounding box center [647, 9] width 9 height 9
